Goal: Task Accomplishment & Management: Use online tool/utility

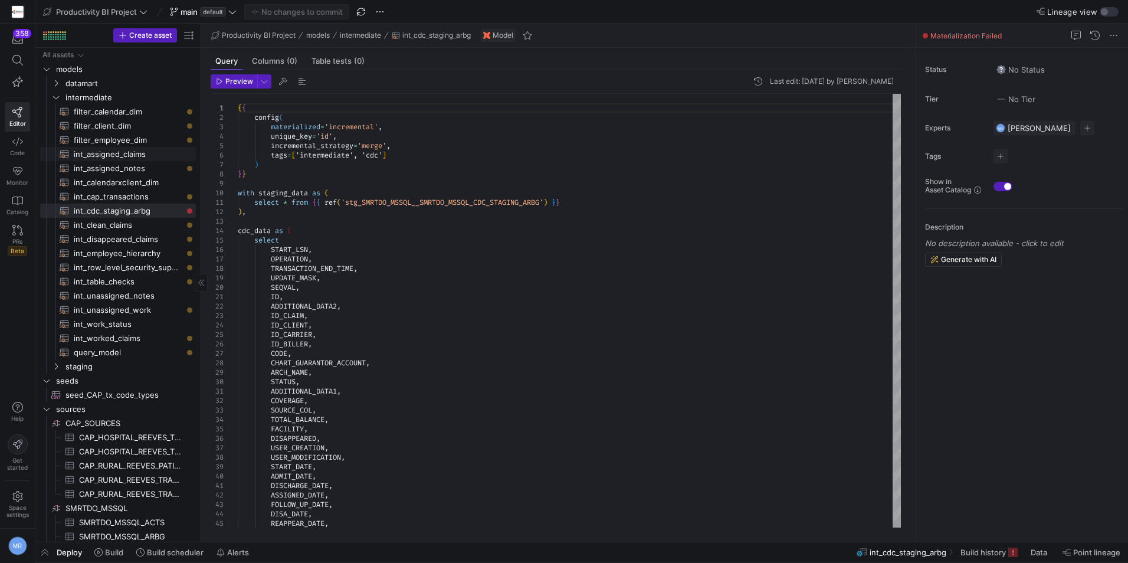
click at [128, 151] on span "int_assigned_claims​​​​​​​​​​" at bounding box center [128, 155] width 109 height 14
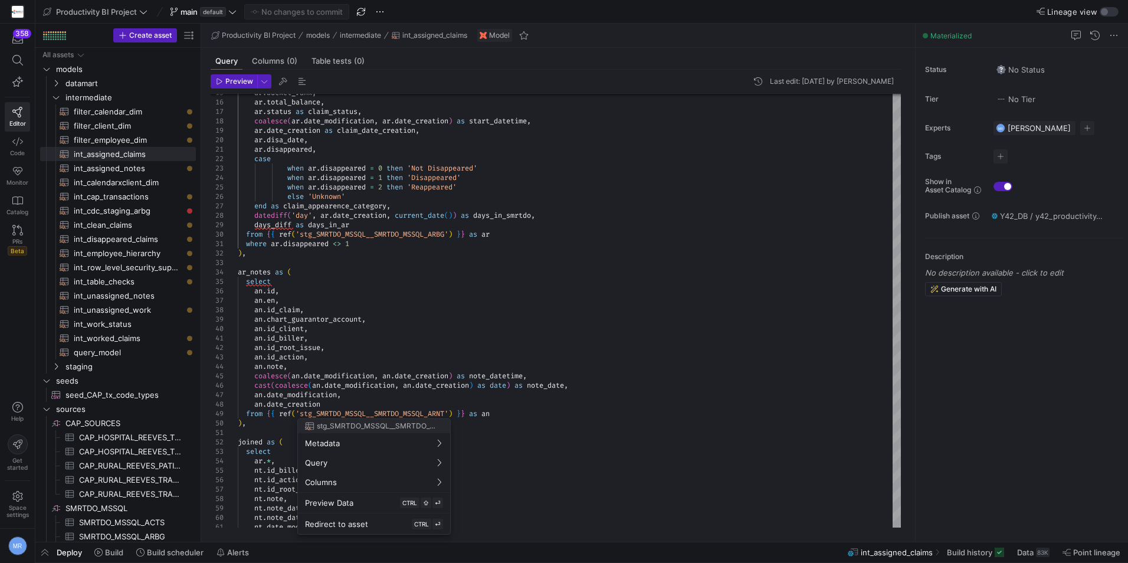
click at [493, 300] on div at bounding box center [564, 281] width 1128 height 563
click at [57, 366] on icon "Press SPACE to select this row." at bounding box center [56, 366] width 3 height 6
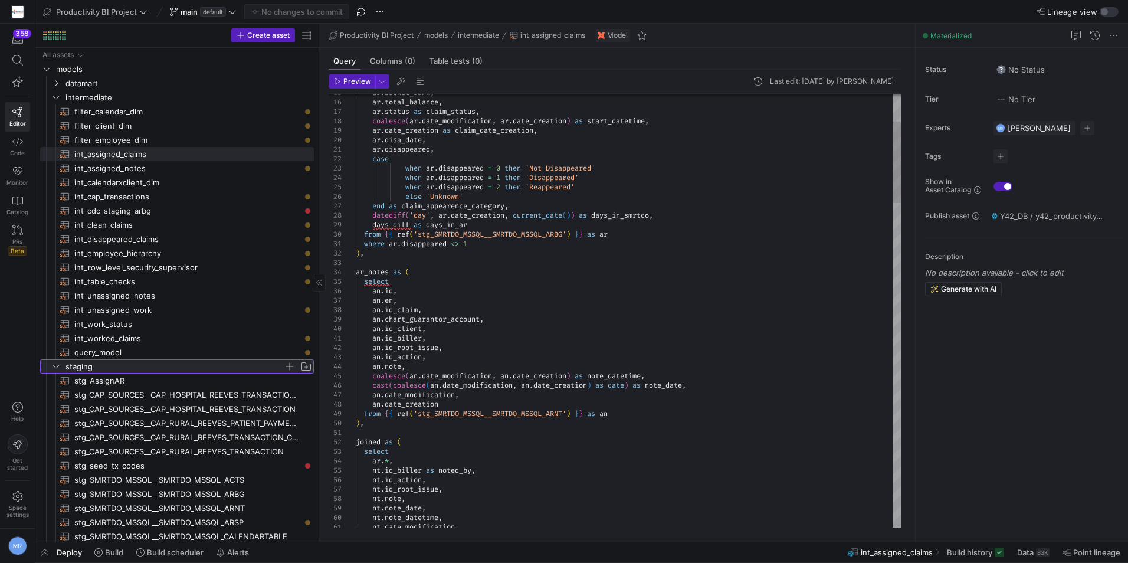
drag, startPoint x: 200, startPoint y: 317, endPoint x: 330, endPoint y: 366, distance: 139.5
click at [330, 366] on as-split "Create asset Drag here to set row groups Drag here to set column labels Group 1…" at bounding box center [581, 283] width 1093 height 518
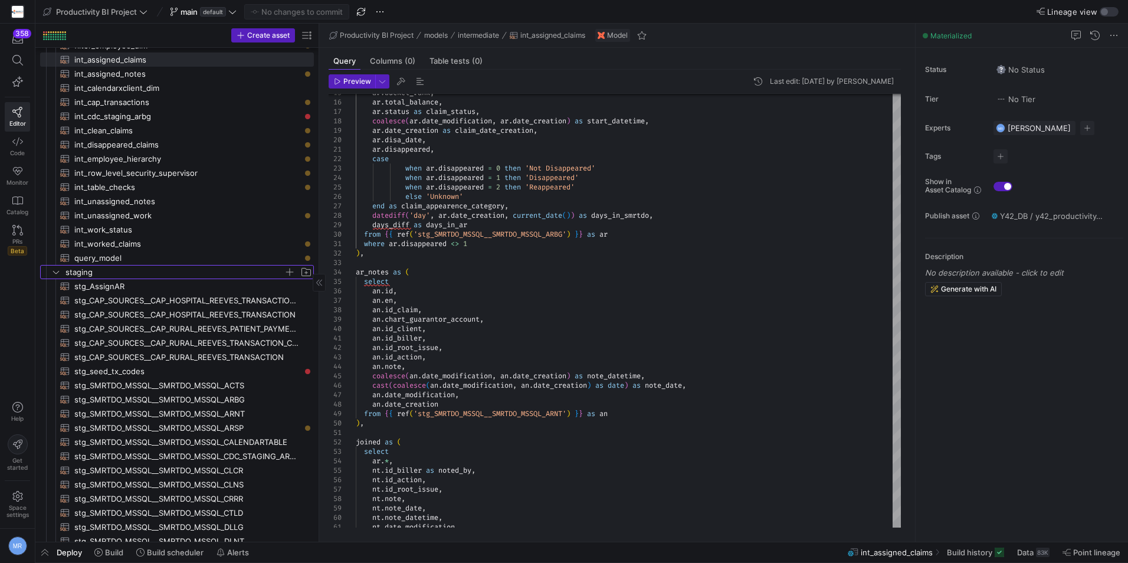
scroll to position [236, 0]
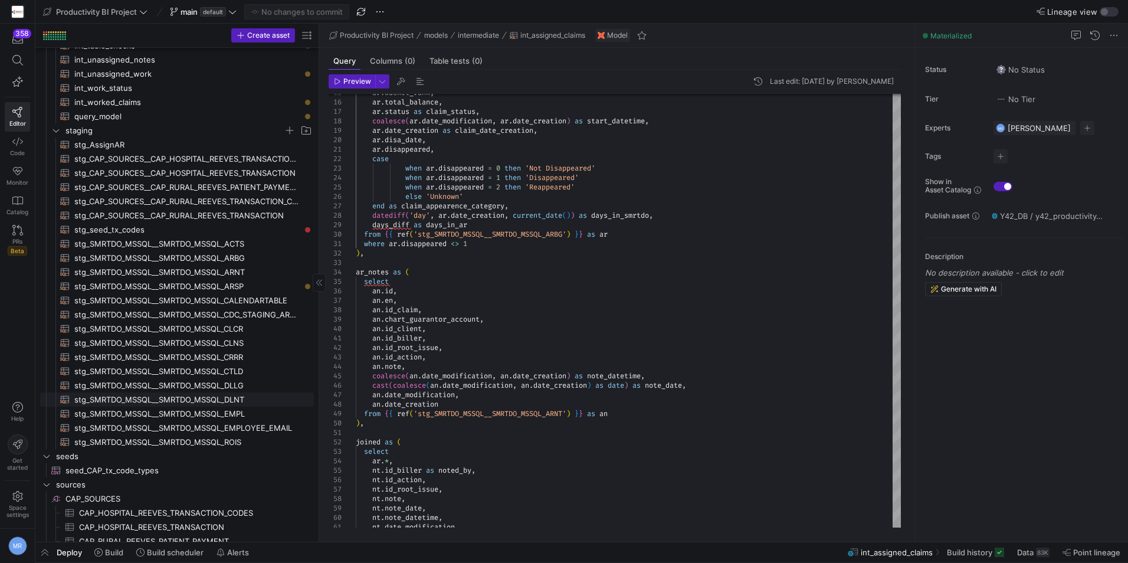
click at [250, 398] on span "stg_SMRTDO_MSSQL__SMRTDO_MSSQL_DLNT​​​​​​​​​​" at bounding box center [187, 400] width 226 height 14
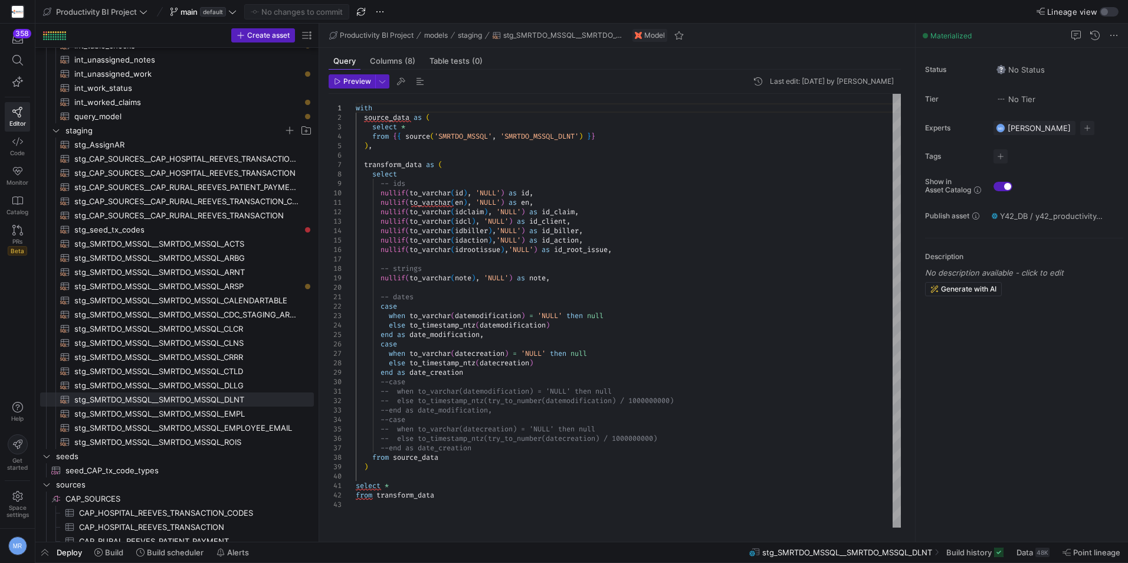
click at [489, 353] on div "with source_data as ( select * from { { source ( 'SMRTDO_MSSQL' , 'SMRTDO_MSSQL…" at bounding box center [628, 311] width 545 height 434
click at [555, 290] on div "with source_data as ( select * from { { source ( 'SMRTDO_MSSQL' , 'SMRTDO_MSSQL…" at bounding box center [628, 311] width 545 height 434
type textarea "nullif(to_varchar(en), 'NULL') as en, nullif(to_varchar(idclaim), 'NULL') as id…"
